Goal: Task Accomplishment & Management: Manage account settings

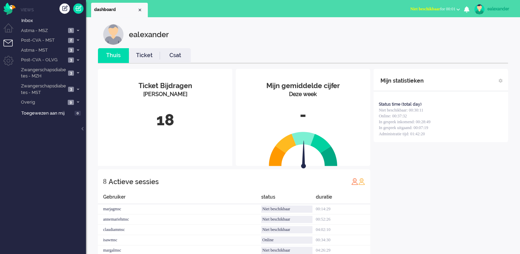
click at [450, 10] on span "Niet beschikbaar for 00:01" at bounding box center [432, 9] width 45 height 5
click at [406, 32] on label "Online" at bounding box center [431, 31] width 54 height 6
click at [76, 74] on span at bounding box center [77, 73] width 5 height 4
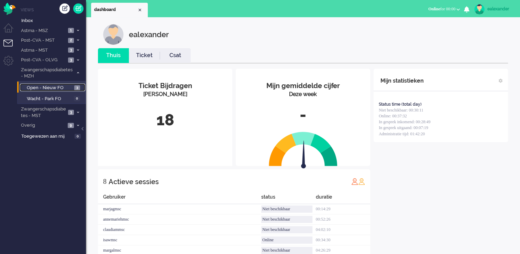
click at [72, 89] on span "Open - Nieuw FO" at bounding box center [50, 88] width 46 height 7
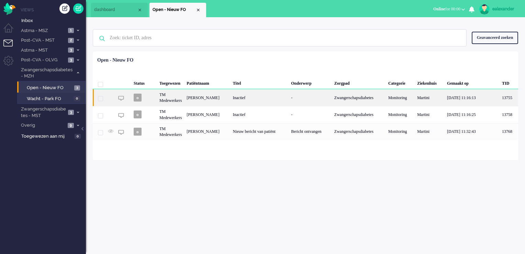
click at [230, 97] on div "[PERSON_NAME]" at bounding box center [207, 97] width 46 height 17
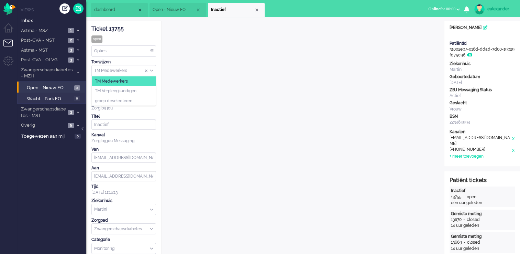
click at [152, 69] on div "TM Medewerkers" at bounding box center [124, 70] width 64 height 11
click at [149, 90] on li "TM Verpleegkundigen" at bounding box center [124, 91] width 64 height 10
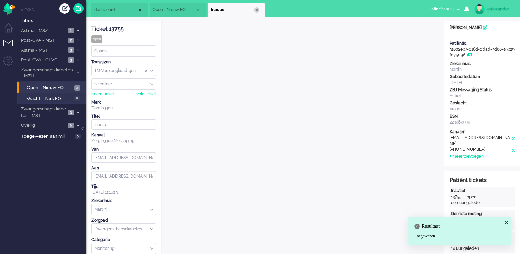
click at [258, 10] on div "Close tab" at bounding box center [257, 10] width 6 height 6
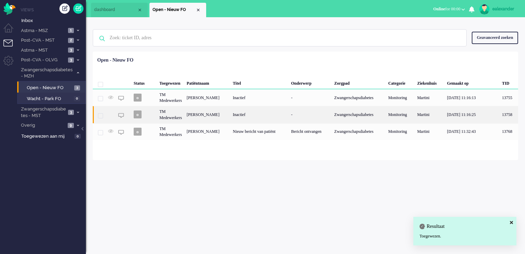
click at [261, 118] on div "Inactief" at bounding box center [260, 114] width 58 height 17
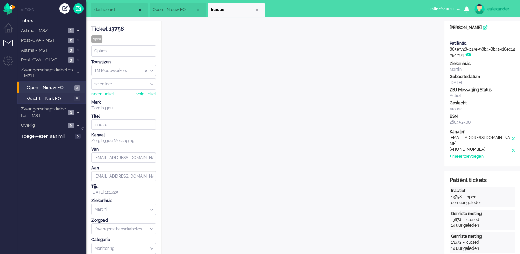
click at [154, 70] on input "Assign Group" at bounding box center [124, 70] width 64 height 11
click at [152, 91] on li "TM Verpleegkundigen" at bounding box center [124, 91] width 64 height 10
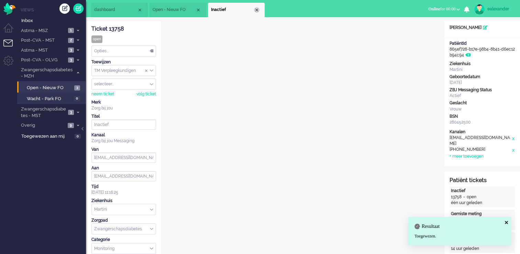
click at [255, 9] on div "Close tab" at bounding box center [257, 10] width 6 height 6
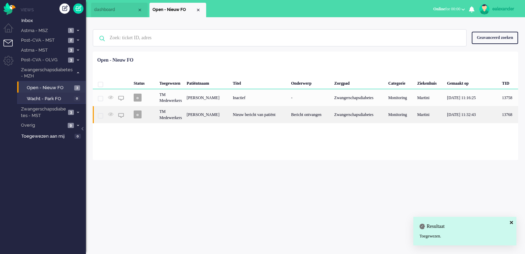
click at [269, 115] on div "Nieuw bericht van patiënt" at bounding box center [260, 114] width 58 height 17
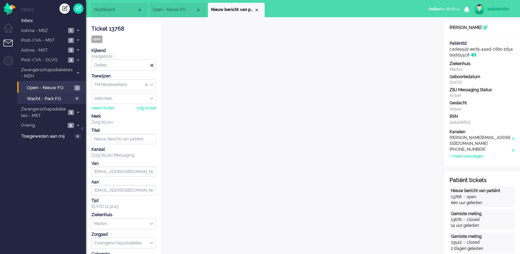
click at [151, 82] on div "TM Medewerkers" at bounding box center [124, 84] width 64 height 11
click at [150, 102] on li "TM Verpleegkundigen" at bounding box center [124, 105] width 64 height 10
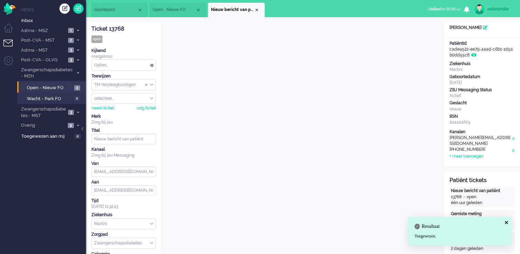
click at [256, 9] on div "Close tab" at bounding box center [257, 10] width 6 height 6
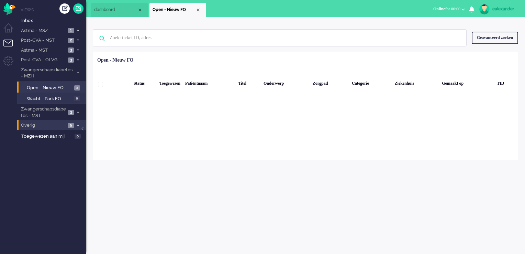
click at [74, 123] on li "Overig 9" at bounding box center [51, 125] width 69 height 10
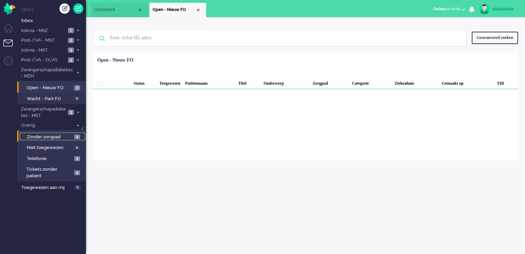
click at [69, 134] on span "Zonder zorgpad" at bounding box center [50, 137] width 46 height 7
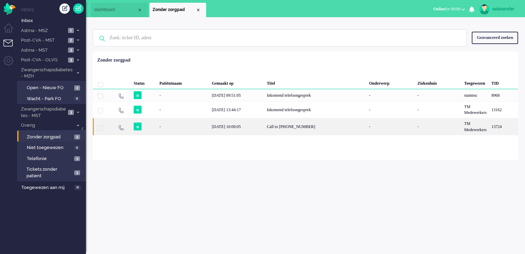
click at [281, 125] on div "Call to [PHONE_NUMBER]" at bounding box center [316, 126] width 102 height 17
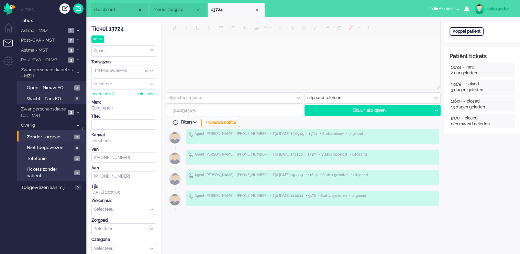
click at [154, 50] on div "Opties..." at bounding box center [124, 51] width 64 height 11
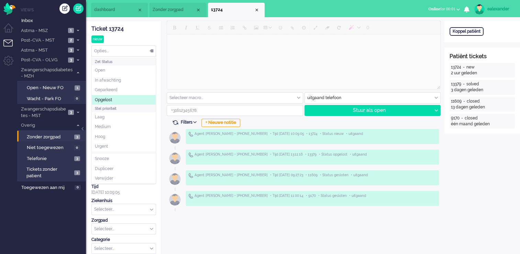
click at [124, 100] on li "Opgelost" at bounding box center [124, 100] width 64 height 10
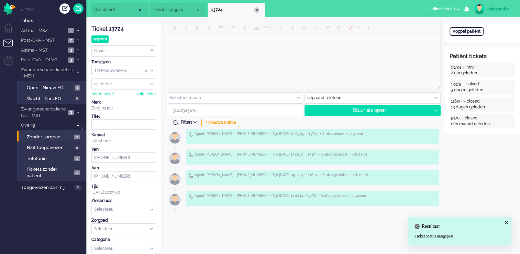
click at [257, 8] on div "Close tab" at bounding box center [257, 10] width 6 height 6
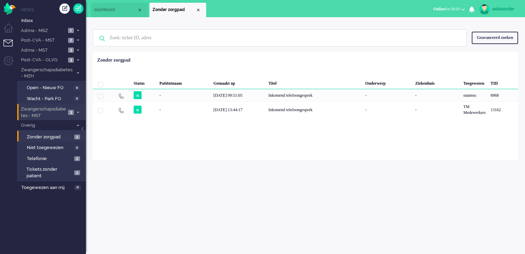
click at [77, 111] on icon at bounding box center [78, 112] width 2 height 2
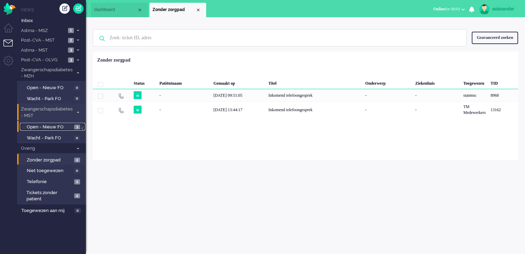
click at [63, 124] on span "Open - Nieuw FO" at bounding box center [50, 127] width 46 height 7
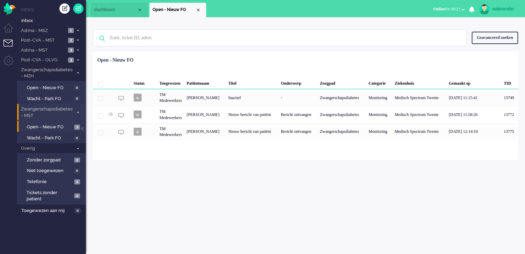
click at [510, 9] on div "ealexander" at bounding box center [506, 9] width 26 height 7
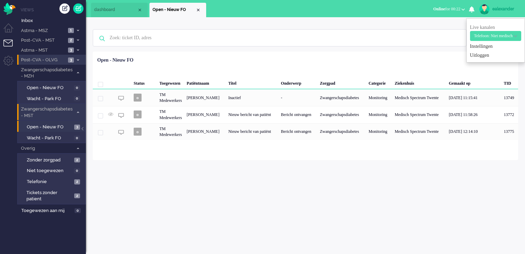
click at [76, 61] on span at bounding box center [77, 60] width 5 height 4
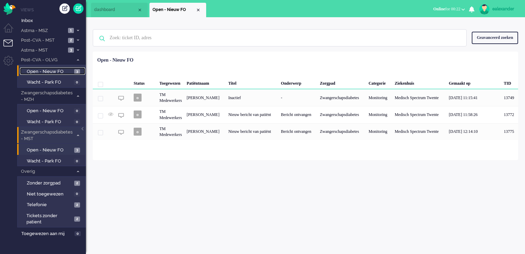
click at [78, 70] on span "3" at bounding box center [77, 71] width 6 height 5
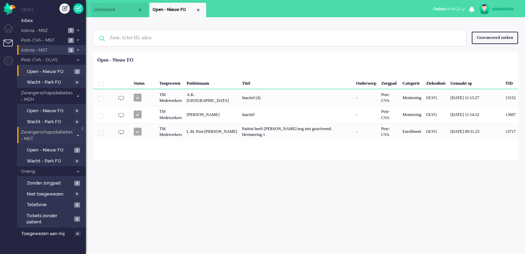
click at [79, 50] on span at bounding box center [77, 50] width 5 height 4
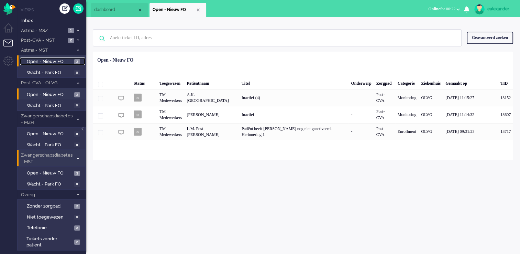
click at [76, 61] on span "3" at bounding box center [77, 61] width 6 height 5
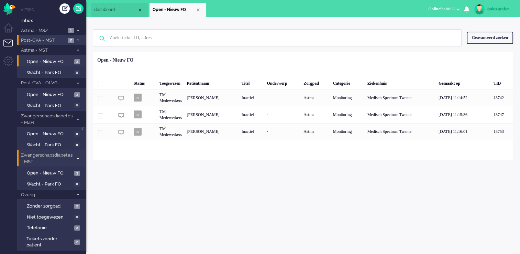
click at [79, 40] on span at bounding box center [77, 41] width 5 height 4
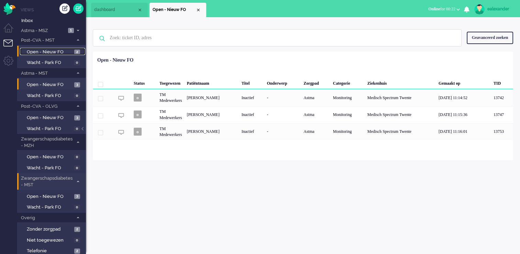
click at [79, 52] on span "2" at bounding box center [77, 52] width 6 height 5
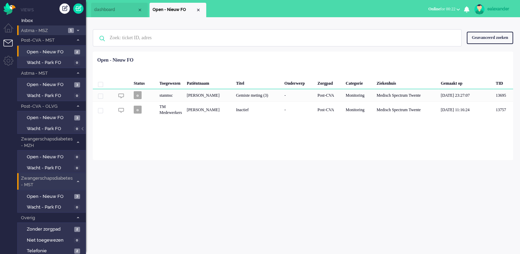
click at [79, 32] on span at bounding box center [77, 31] width 5 height 4
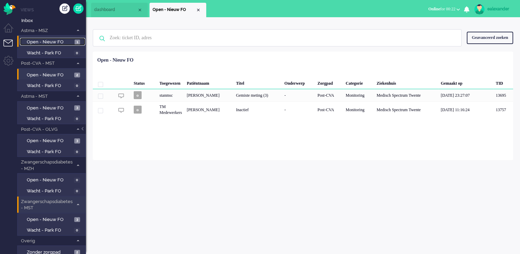
click at [75, 42] on span "1" at bounding box center [78, 42] width 6 height 5
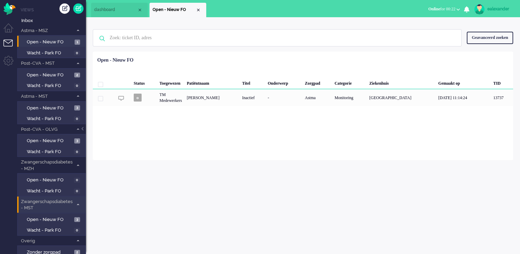
click at [498, 8] on div "ealexander" at bounding box center [500, 9] width 26 height 7
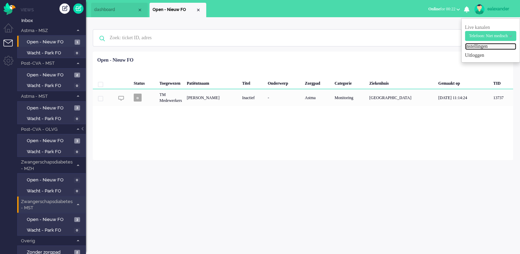
click at [480, 47] on link "Instellingen" at bounding box center [490, 46] width 51 height 7
select select
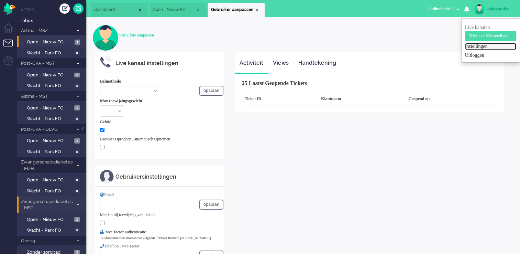
select select "inbound-new"
type input "[PHONE_NUMBER]"
checkbox input "true"
type input "[PERSON_NAME][EMAIL_ADDRESS][DOMAIN_NAME]"
type input "[PHONE_NUMBER]"
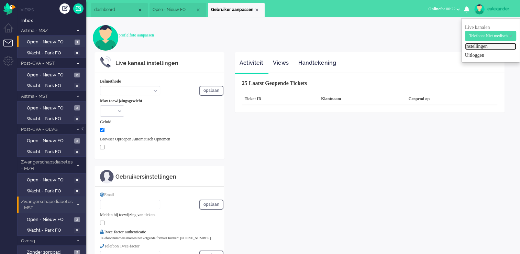
select select "nl"
select select "en_GB"
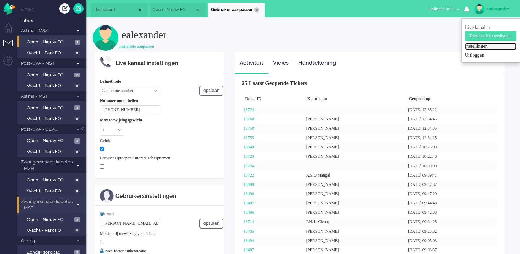
click at [257, 9] on div "Close tab" at bounding box center [257, 10] width 6 height 6
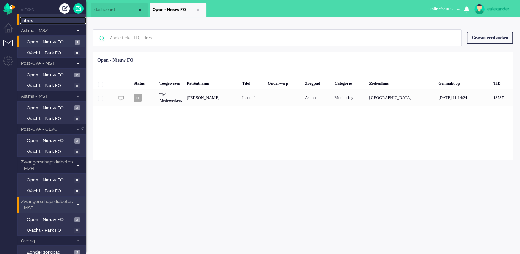
drag, startPoint x: 27, startPoint y: 20, endPoint x: 34, endPoint y: 21, distance: 6.9
click at [27, 20] on span "Inbox" at bounding box center [53, 21] width 65 height 7
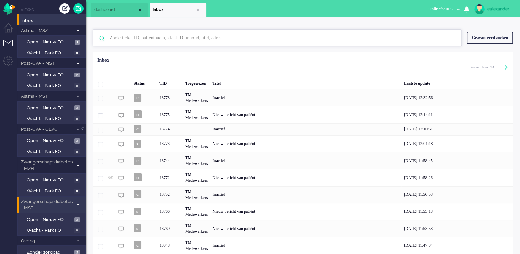
click at [169, 42] on input "text" at bounding box center [279, 38] width 348 height 17
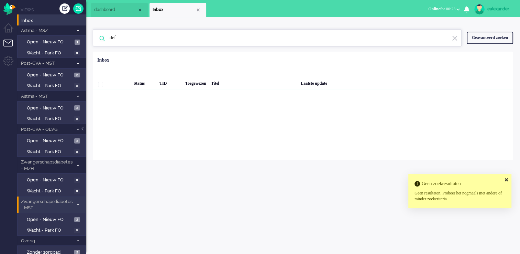
click at [145, 35] on input "def" at bounding box center [279, 38] width 348 height 17
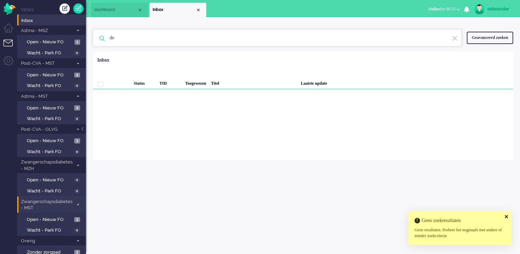
type input "d"
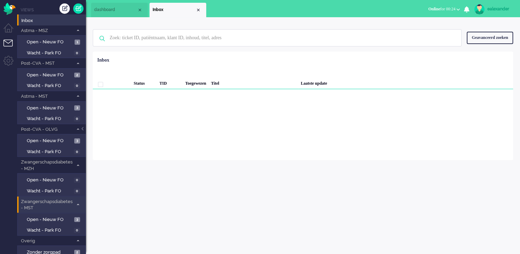
click at [360, 47] on div "Geen zoekresultaten [PERSON_NAME] nog eens Geavanceerd zoeken Geavanceerd zoeke…" at bounding box center [303, 38] width 420 height 28
click at [361, 41] on input "text" at bounding box center [279, 38] width 348 height 17
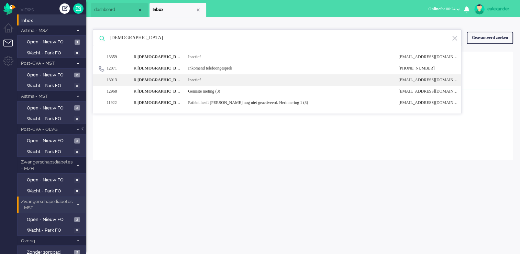
type input "[DEMOGRAPHIC_DATA]"
click at [383, 82] on div "Inactief" at bounding box center [288, 80] width 210 height 6
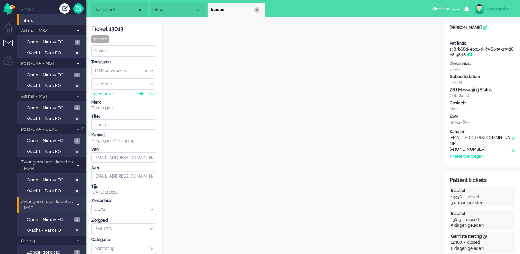
click at [256, 11] on div "Close tab" at bounding box center [257, 10] width 6 height 6
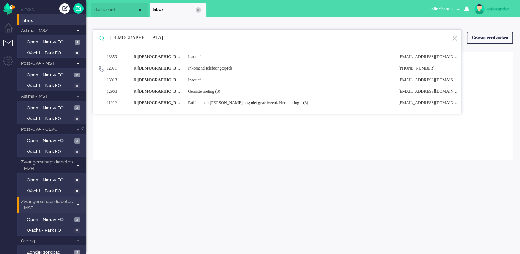
click at [199, 11] on div "Close tab" at bounding box center [199, 10] width 6 height 6
